Goal: Connect with others

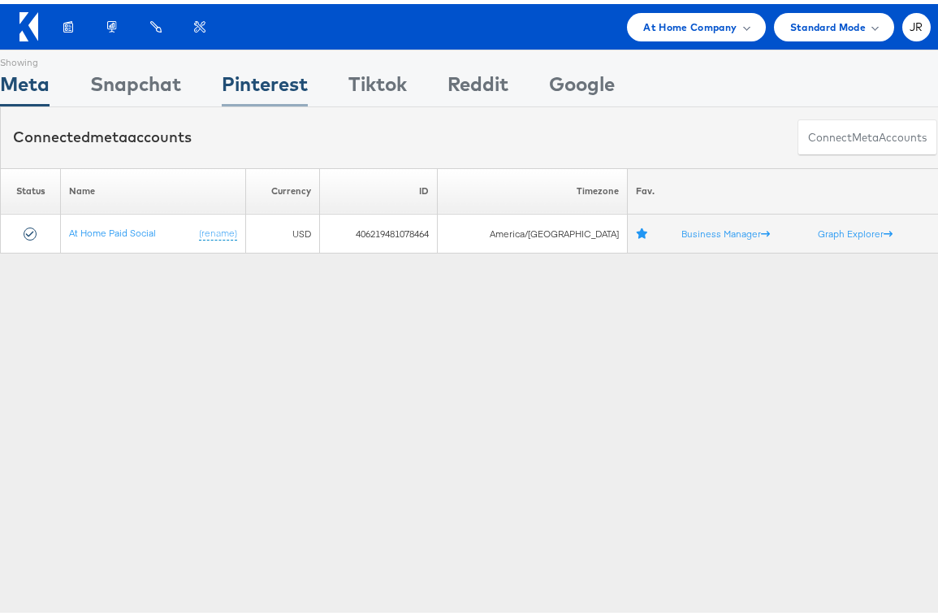
click at [292, 86] on div "Pinterest" at bounding box center [265, 84] width 86 height 37
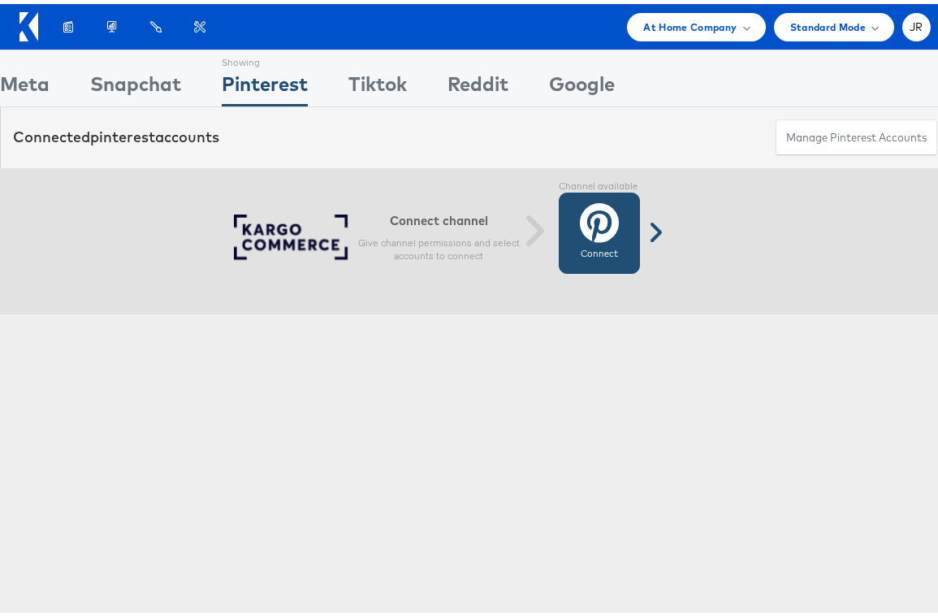
click at [597, 227] on icon at bounding box center [599, 218] width 39 height 41
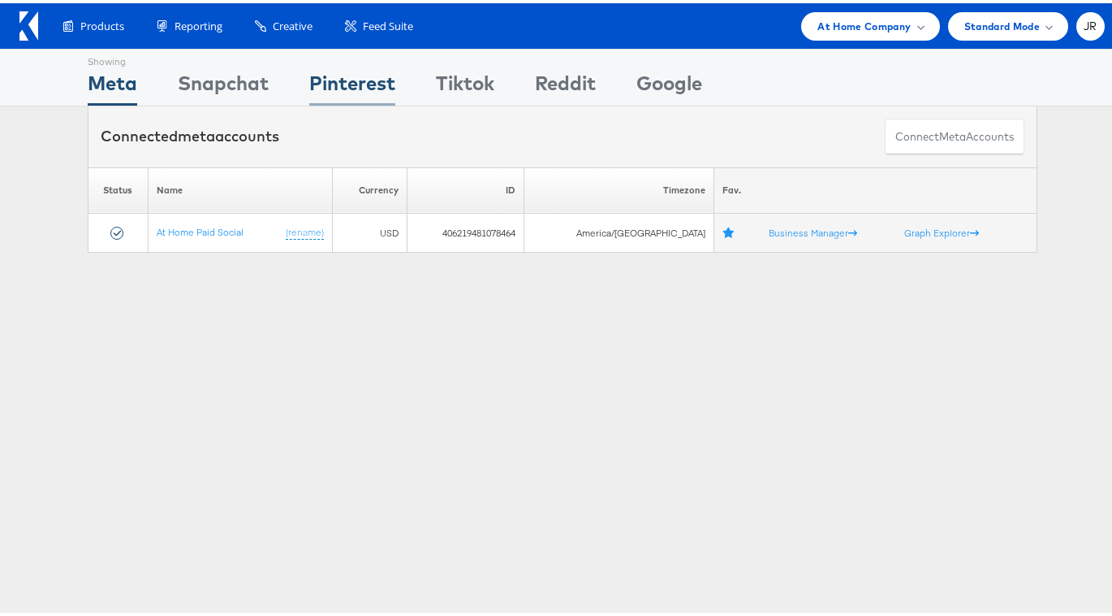
click at [378, 97] on div "Pinterest" at bounding box center [352, 84] width 86 height 37
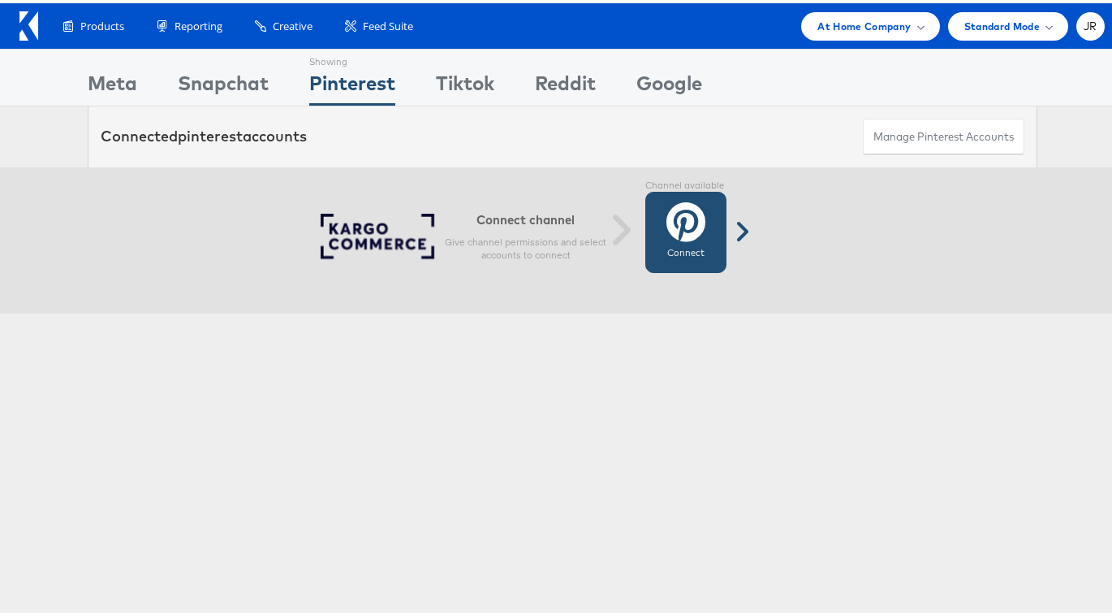
click at [668, 244] on label "Connect" at bounding box center [685, 250] width 37 height 13
